Goal: Information Seeking & Learning: Learn about a topic

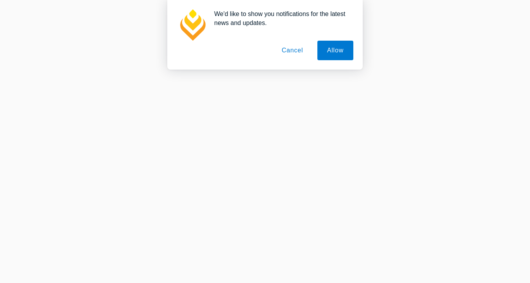
scroll to position [78, 0]
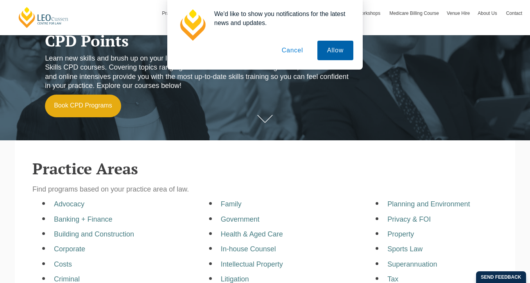
click at [323, 51] on button "Allow" at bounding box center [335, 51] width 36 height 20
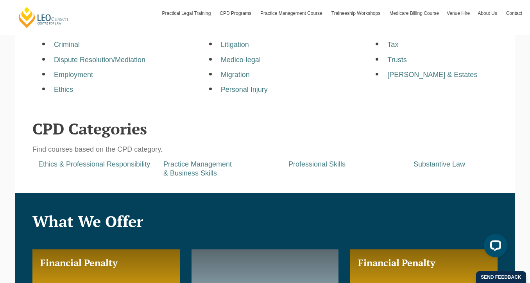
scroll to position [352, 0]
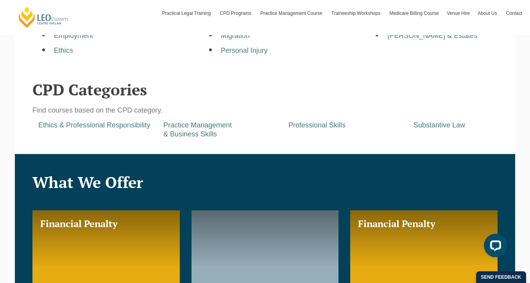
click at [202, 131] on div "Practice Management & Business Skills" at bounding box center [219, 130] width 125 height 18
click at [209, 127] on a=pages/cpd-programs&taxons=pages/cpd-programs/cpd-category/practice-management-and-business-skills"] "Practice Management & Business Skills" at bounding box center [197, 129] width 68 height 17
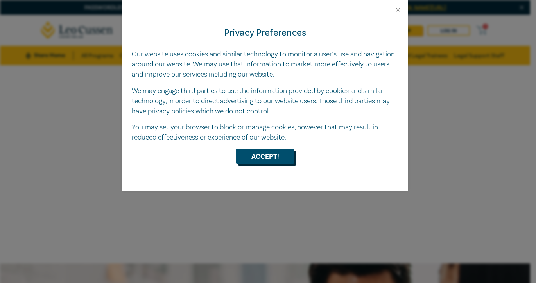
click at [248, 157] on button "Accept!" at bounding box center [265, 156] width 59 height 15
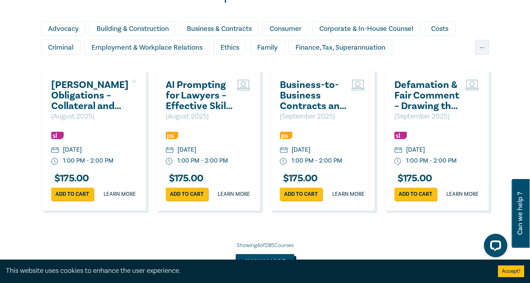
scroll to position [703, 0]
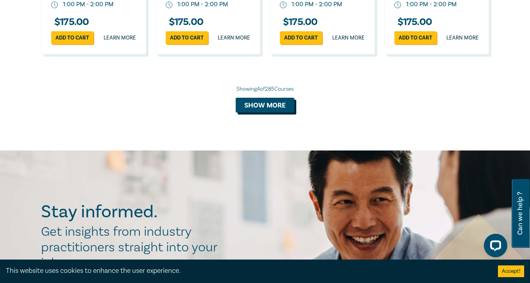
click at [263, 113] on button "Show more" at bounding box center [265, 105] width 59 height 15
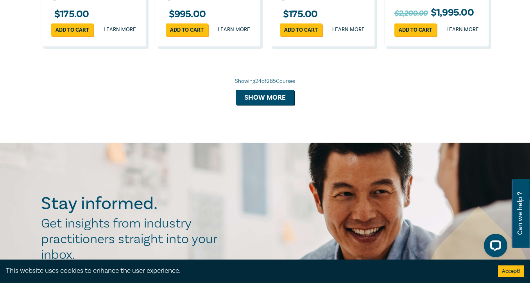
scroll to position [1348, 0]
